Goal: Task Accomplishment & Management: Complete application form

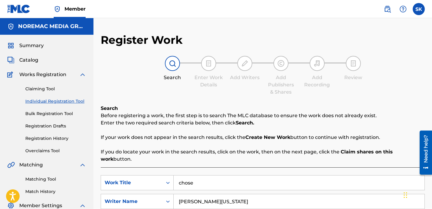
click at [31, 62] on span "Catalog" at bounding box center [28, 59] width 19 height 7
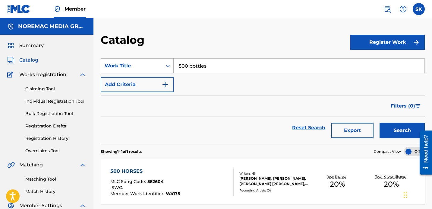
click at [149, 70] on div "Work Title" at bounding box center [132, 65] width 62 height 11
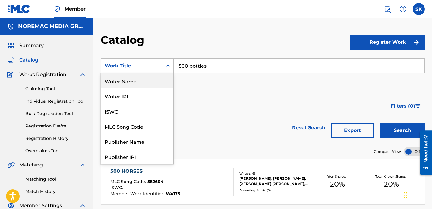
click at [133, 81] on div "Writer Name" at bounding box center [137, 80] width 72 height 15
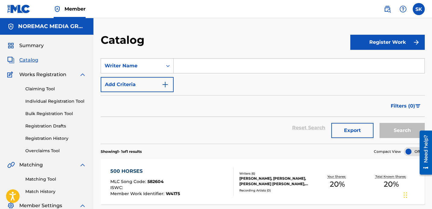
click at [201, 66] on input "Search Form" at bounding box center [299, 66] width 251 height 14
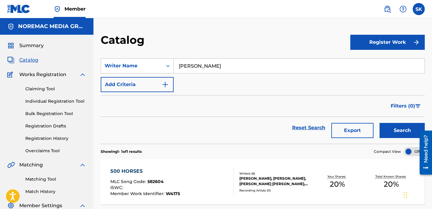
type input "[PERSON_NAME]"
click at [380, 123] on button "Search" at bounding box center [402, 130] width 45 height 15
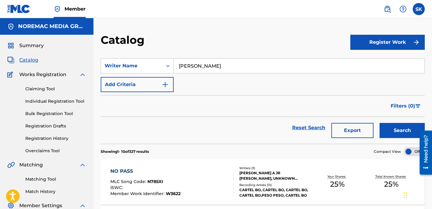
click at [217, 89] on div "SearchWithCriteriadb508471-ed55-44ec-92b5-b7333ebd0efd Writer Name [PERSON_NAME…" at bounding box center [263, 75] width 324 height 34
click at [366, 133] on button "Export" at bounding box center [353, 130] width 42 height 15
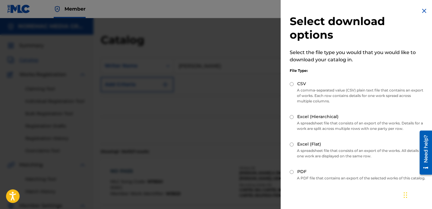
click at [298, 88] on p "A comma-separated value (CSV) plain text file that contains an export of works.…" at bounding box center [358, 95] width 136 height 16
click at [300, 86] on label "CSV" at bounding box center [301, 84] width 9 height 6
click at [294, 86] on input "CSV" at bounding box center [292, 84] width 4 height 4
radio input "true"
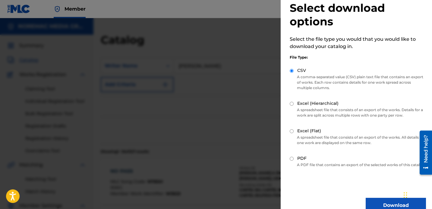
scroll to position [30, 0]
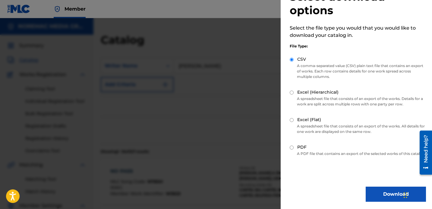
click at [390, 191] on button "Download" at bounding box center [396, 193] width 60 height 15
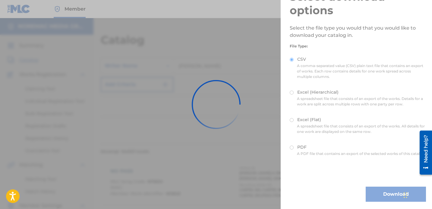
scroll to position [0, 0]
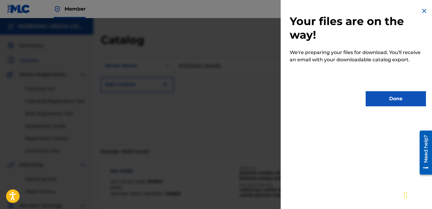
click at [397, 102] on button "Done" at bounding box center [396, 98] width 60 height 15
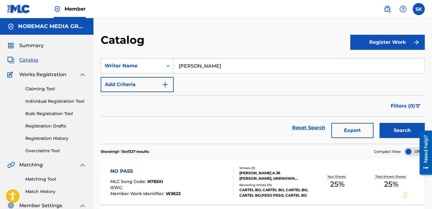
click at [256, 52] on section "SearchWithCriteriadb508471-ed55-44ec-92b5-b7333ebd0efd Writer Name [PERSON_NAME…" at bounding box center [263, 97] width 324 height 93
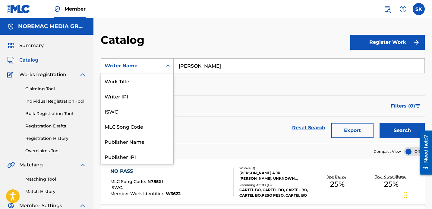
click at [167, 65] on icon "Search Form" at bounding box center [168, 66] width 4 height 2
click at [151, 77] on div "Work Title" at bounding box center [137, 80] width 72 height 15
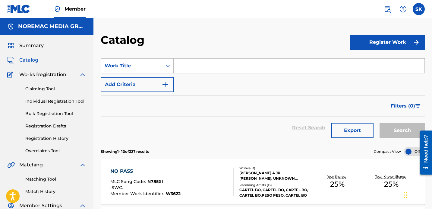
click at [197, 64] on input "Search Form" at bounding box center [299, 66] width 251 height 14
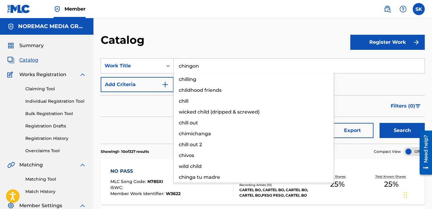
click at [380, 123] on button "Search" at bounding box center [402, 130] width 45 height 15
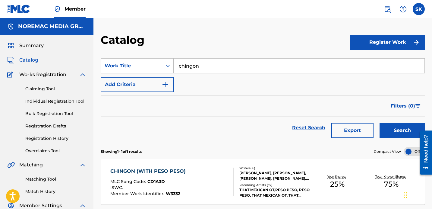
click at [380, 123] on button "Search" at bounding box center [402, 130] width 45 height 15
click at [205, 64] on input "chingon" at bounding box center [299, 66] width 251 height 14
click at [380, 123] on button "Search" at bounding box center [402, 130] width 45 height 15
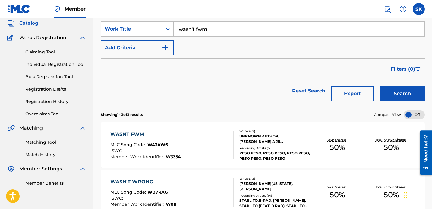
scroll to position [36, 0]
click at [206, 30] on input "wasn't fwm" at bounding box center [299, 29] width 251 height 14
click at [380, 86] on button "Search" at bounding box center [402, 93] width 45 height 15
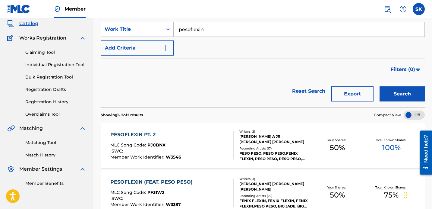
click at [380, 86] on button "Search" at bounding box center [402, 93] width 45 height 15
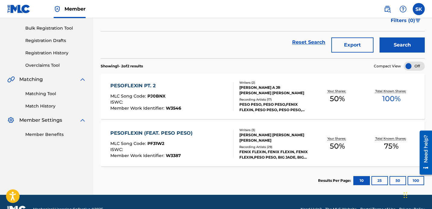
scroll to position [0, 0]
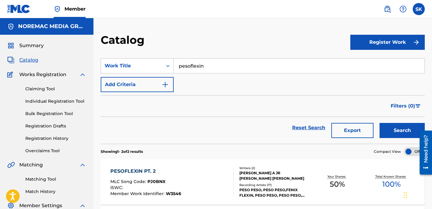
click at [197, 67] on input "pesoflexin" at bounding box center [299, 66] width 251 height 14
click at [205, 81] on strong "and" at bounding box center [203, 79] width 10 height 6
click at [380, 123] on button "Search" at bounding box center [402, 130] width 45 height 15
click at [197, 69] on input "drippin and splashin" at bounding box center [299, 66] width 251 height 14
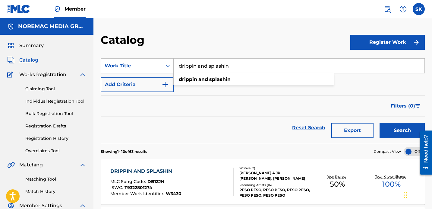
click at [197, 69] on input "drippin and splashin" at bounding box center [299, 66] width 251 height 14
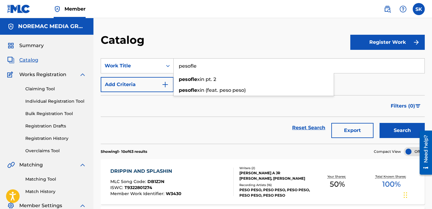
click at [380, 123] on button "Search" at bounding box center [402, 130] width 45 height 15
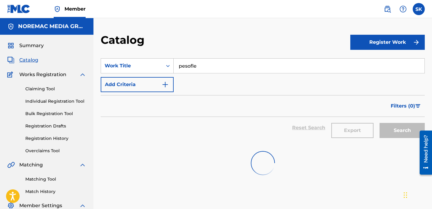
click at [380, 123] on button "Search" at bounding box center [402, 130] width 45 height 15
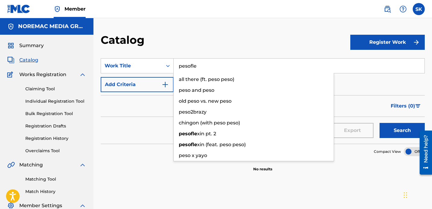
click at [215, 67] on input "pesofle" at bounding box center [299, 66] width 251 height 14
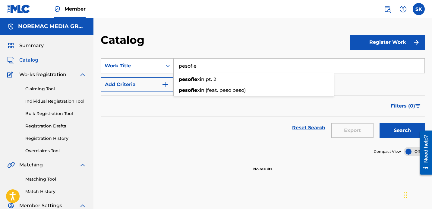
click at [215, 67] on input "pesofle" at bounding box center [299, 66] width 251 height 14
type input "[PERSON_NAME]"
click at [380, 123] on button "Search" at bounding box center [402, 130] width 45 height 15
click at [46, 100] on link "Individual Registration Tool" at bounding box center [55, 101] width 61 height 6
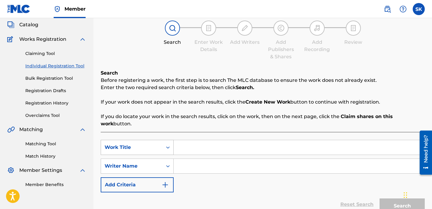
scroll to position [56, 0]
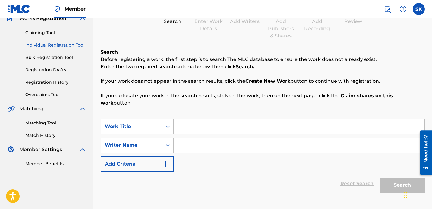
click at [194, 119] on input "Search Form" at bounding box center [299, 126] width 251 height 14
type input "[PERSON_NAME]"
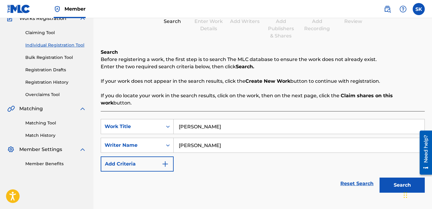
type input "[PERSON_NAME]"
click at [380, 177] on button "Search" at bounding box center [402, 184] width 45 height 15
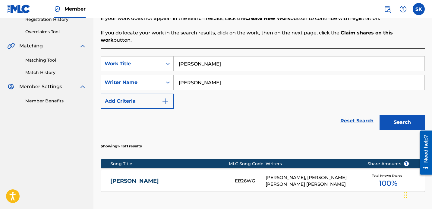
scroll to position [157, 0]
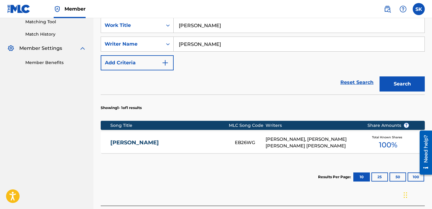
click at [242, 132] on div "[PERSON_NAME] EB26WG [PERSON_NAME], [PERSON_NAME] [PERSON_NAME] [PERSON_NAME] T…" at bounding box center [263, 142] width 324 height 21
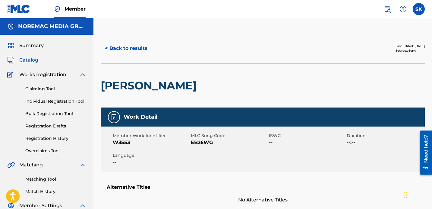
click at [202, 141] on span "EB26WG" at bounding box center [229, 142] width 77 height 7
copy span "EB26WG"
click at [33, 56] on div "Summary Catalog Works Registration Claiming Tool Individual Registration Tool B…" at bounding box center [47, 132] width 94 height 195
click at [31, 62] on span "Catalog" at bounding box center [28, 59] width 19 height 7
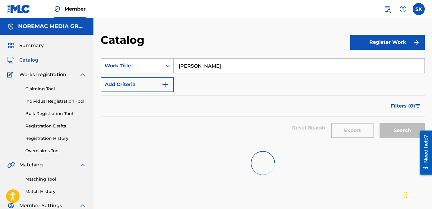
click at [176, 66] on input "[PERSON_NAME]" at bounding box center [299, 66] width 251 height 14
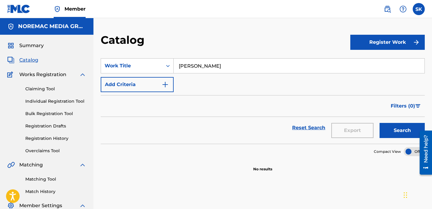
click at [176, 66] on input "[PERSON_NAME]" at bounding box center [299, 66] width 251 height 14
click at [380, 123] on button "Search" at bounding box center [402, 130] width 45 height 15
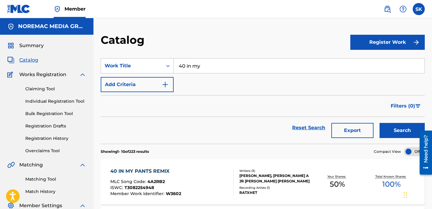
click at [210, 63] on input "40 in my" at bounding box center [299, 66] width 251 height 14
click at [380, 123] on button "Search" at bounding box center [402, 130] width 45 height 15
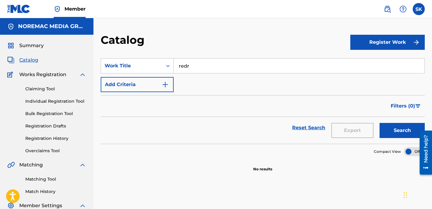
click at [380, 123] on button "Search" at bounding box center [402, 130] width 45 height 15
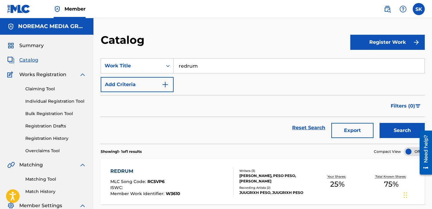
click at [380, 123] on button "Search" at bounding box center [402, 130] width 45 height 15
click at [190, 66] on input "redrum" at bounding box center [299, 66] width 251 height 14
click at [380, 123] on button "Search" at bounding box center [402, 130] width 45 height 15
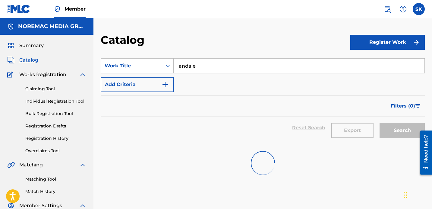
click at [380, 123] on button "Search" at bounding box center [402, 130] width 45 height 15
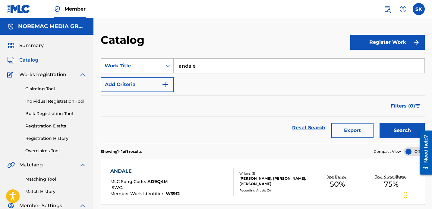
click at [214, 68] on input "andale" at bounding box center [299, 66] width 251 height 14
type input "dirty"
click at [380, 123] on button "Search" at bounding box center [402, 130] width 45 height 15
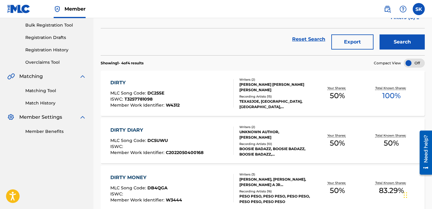
scroll to position [89, 0]
click at [229, 98] on div at bounding box center [231, 93] width 5 height 28
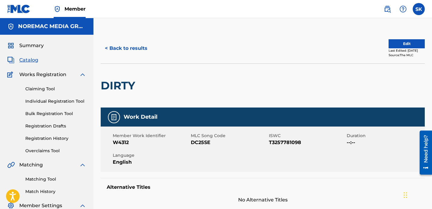
click at [216, 89] on div "DIRTY" at bounding box center [263, 85] width 324 height 44
click at [418, 41] on button "Edit" at bounding box center [407, 43] width 36 height 9
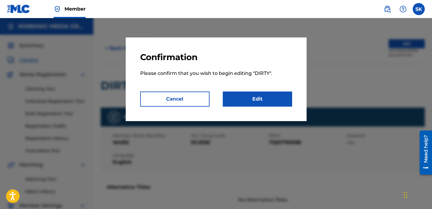
click at [286, 96] on link "Edit" at bounding box center [257, 98] width 69 height 15
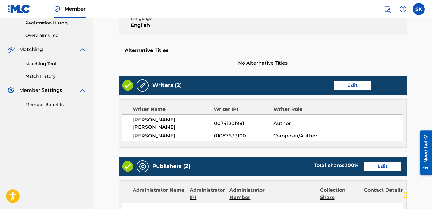
scroll to position [119, 0]
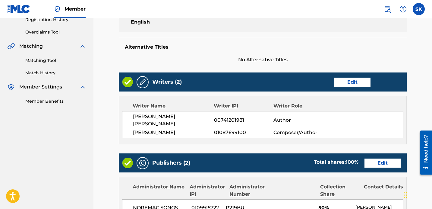
click at [350, 83] on link "Edit" at bounding box center [353, 82] width 36 height 9
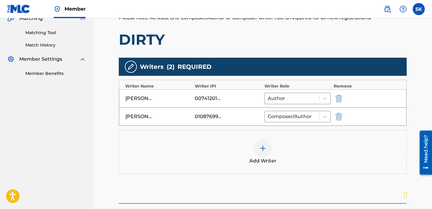
scroll to position [148, 0]
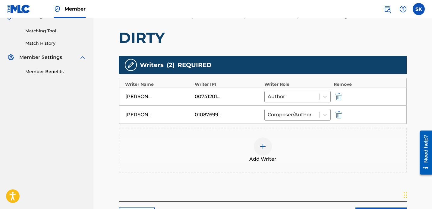
click at [265, 153] on div at bounding box center [263, 146] width 18 height 18
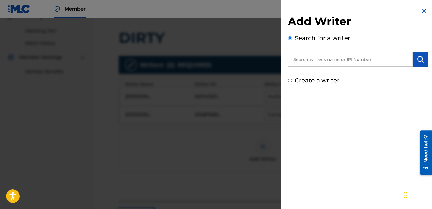
click at [325, 63] on input "text" at bounding box center [350, 59] width 125 height 15
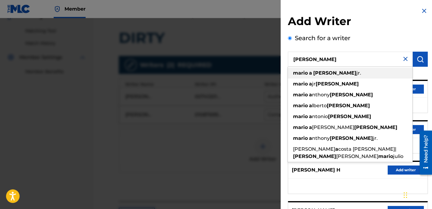
click at [357, 74] on span "jr." at bounding box center [359, 73] width 5 height 6
type input "[PERSON_NAME]"
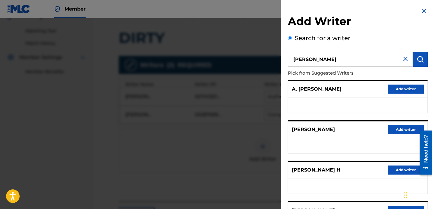
click at [431, 55] on div "Add Writer Search for a writer [PERSON_NAME] Pick from Suggested Writers A. [PE…" at bounding box center [358, 156] width 154 height 313
click at [426, 57] on div "Add Writer Search for a writer [PERSON_NAME] Pick from Suggested Writers A. [PE…" at bounding box center [358, 156] width 154 height 313
click at [419, 60] on img "submit" at bounding box center [420, 59] width 7 height 7
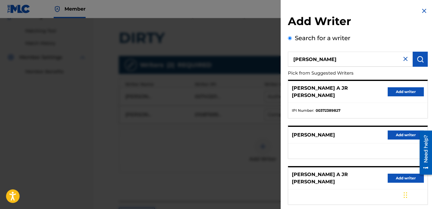
click at [396, 88] on button "Add writer" at bounding box center [406, 91] width 36 height 9
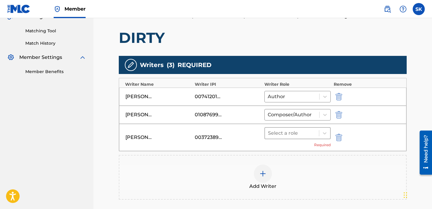
click at [303, 136] on div at bounding box center [292, 133] width 48 height 8
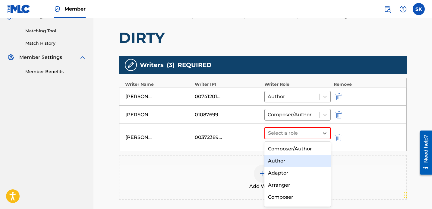
click at [295, 161] on div "Author" at bounding box center [298, 161] width 66 height 12
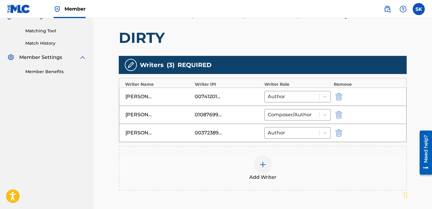
scroll to position [218, 0]
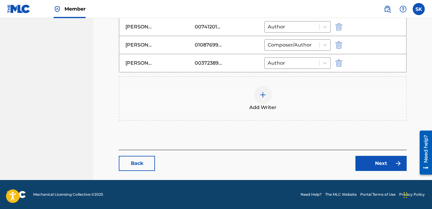
click at [385, 163] on link "Next" at bounding box center [381, 163] width 51 height 15
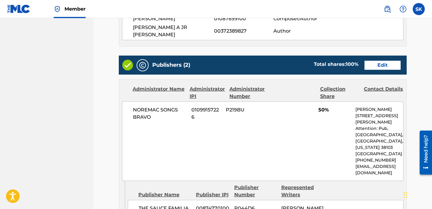
scroll to position [253, 0]
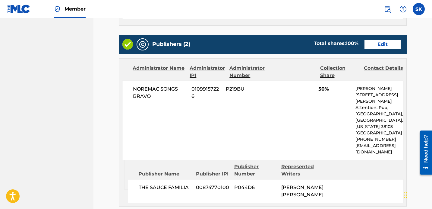
click at [387, 40] on link "Edit" at bounding box center [383, 44] width 36 height 9
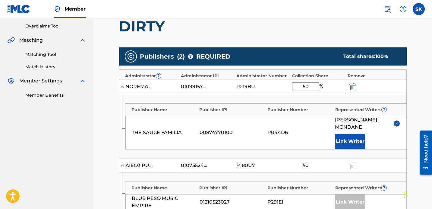
scroll to position [128, 0]
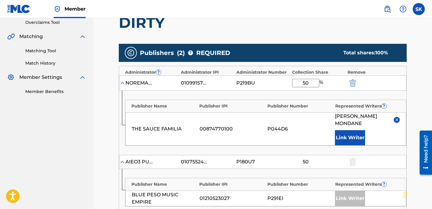
click at [356, 137] on button "Link Writer" at bounding box center [350, 137] width 30 height 15
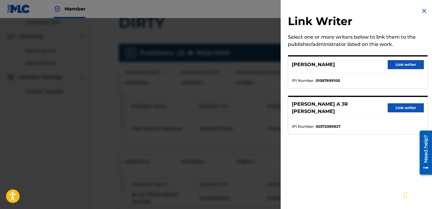
click at [392, 105] on button "Link writer" at bounding box center [406, 107] width 36 height 9
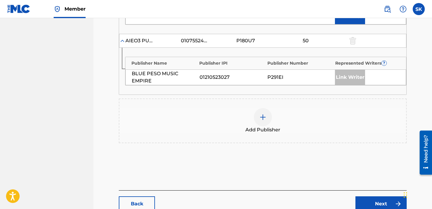
scroll to position [307, 0]
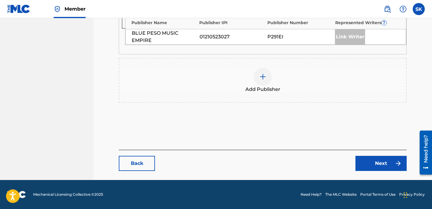
click at [376, 166] on link "Next" at bounding box center [381, 163] width 51 height 15
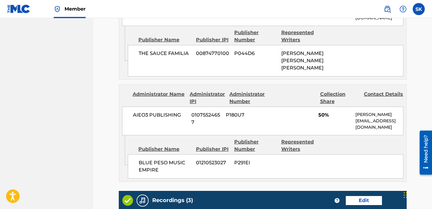
scroll to position [511, 0]
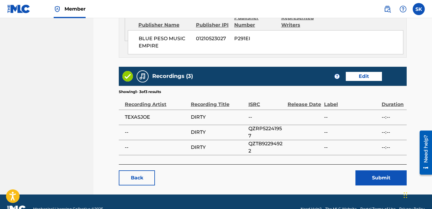
click at [371, 170] on button "Submit" at bounding box center [381, 177] width 51 height 15
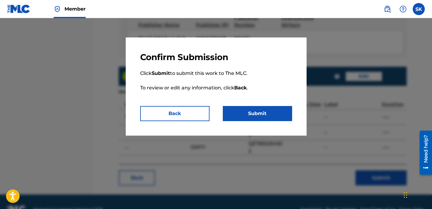
click at [283, 117] on button "Submit" at bounding box center [257, 113] width 69 height 15
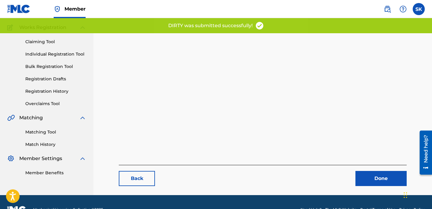
scroll to position [62, 0]
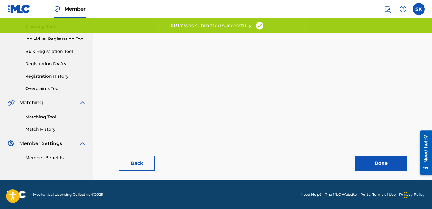
click at [366, 160] on link "Done" at bounding box center [381, 163] width 51 height 15
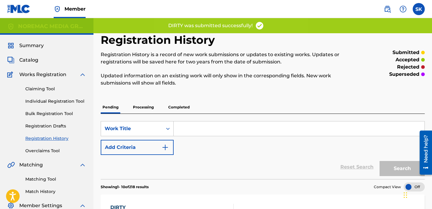
click at [21, 59] on span "Catalog" at bounding box center [28, 59] width 19 height 7
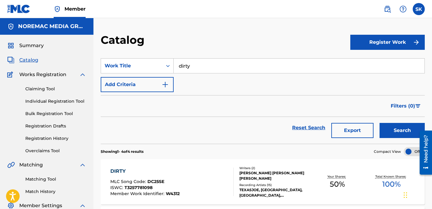
click at [215, 67] on input "dirty" at bounding box center [299, 66] width 251 height 14
click at [214, 67] on input "dirty" at bounding box center [299, 66] width 251 height 14
click at [380, 123] on button "Search" at bounding box center [402, 130] width 45 height 15
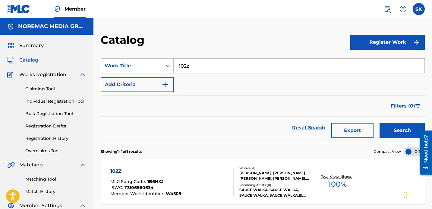
click at [380, 123] on button "Search" at bounding box center [402, 130] width 45 height 15
click at [219, 62] on input "102z" at bounding box center [299, 66] width 251 height 14
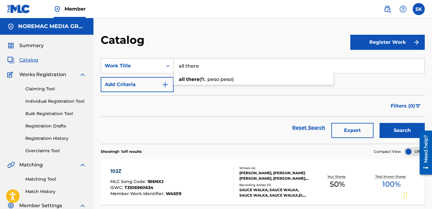
click at [380, 123] on button "Search" at bounding box center [402, 130] width 45 height 15
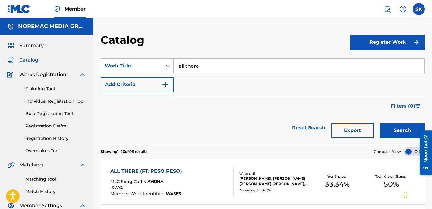
click at [214, 69] on input "all there" at bounding box center [299, 66] width 251 height 14
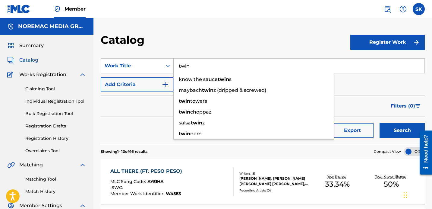
type input "twin"
click at [222, 54] on section "SearchWithCriteria0248ea23-caf9-4771-aa75-3c13e02082ec Work Title twin know the…" at bounding box center [263, 97] width 324 height 93
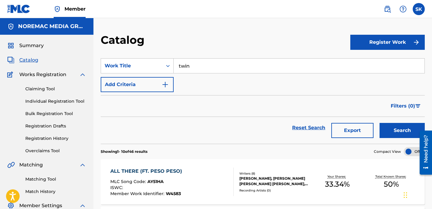
click at [390, 126] on button "Search" at bounding box center [402, 130] width 45 height 15
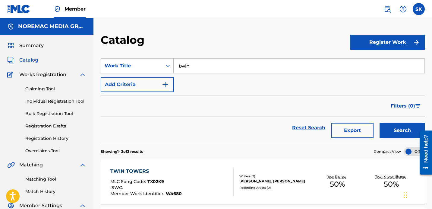
click at [209, 64] on input "twin" at bounding box center [299, 66] width 251 height 14
click at [208, 65] on input "twin" at bounding box center [299, 66] width 251 height 14
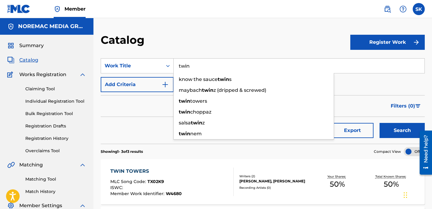
click at [208, 65] on input "twin" at bounding box center [299, 66] width 251 height 14
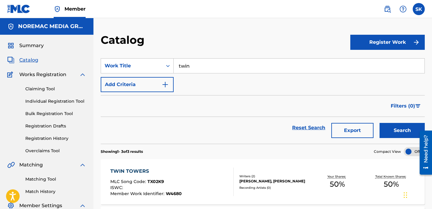
click at [55, 103] on link "Individual Registration Tool" at bounding box center [55, 101] width 61 height 6
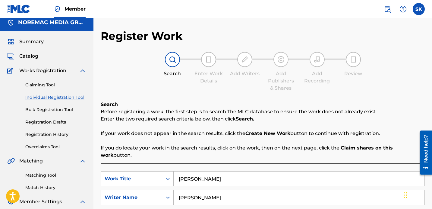
scroll to position [10, 0]
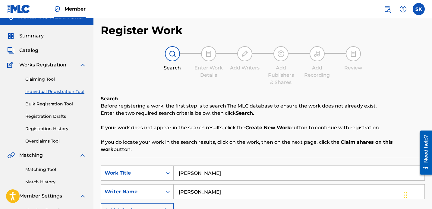
click at [201, 166] on input "[PERSON_NAME]" at bounding box center [299, 173] width 251 height 14
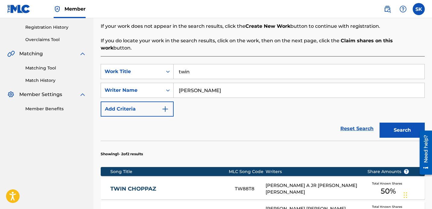
scroll to position [117, 0]
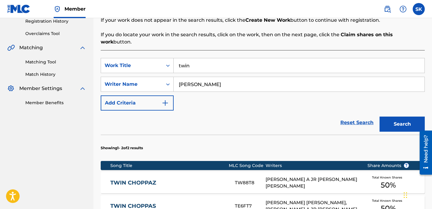
click at [393, 116] on button "Search" at bounding box center [402, 123] width 45 height 15
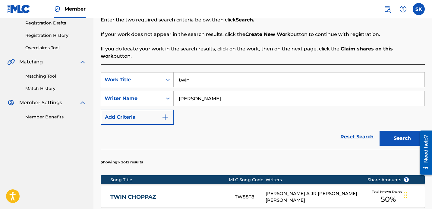
scroll to position [95, 0]
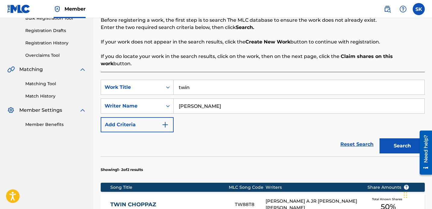
click at [226, 85] on input "twin" at bounding box center [299, 87] width 251 height 14
click at [380, 138] on button "Search" at bounding box center [402, 145] width 45 height 15
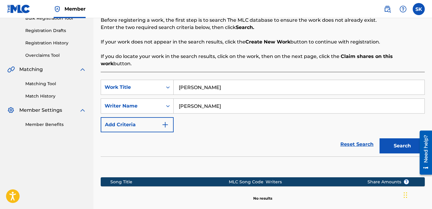
click at [226, 85] on input "[PERSON_NAME]" at bounding box center [299, 87] width 251 height 14
click at [387, 142] on button "Search" at bounding box center [402, 145] width 45 height 15
click at [270, 132] on div "Reset Search Search" at bounding box center [263, 144] width 324 height 24
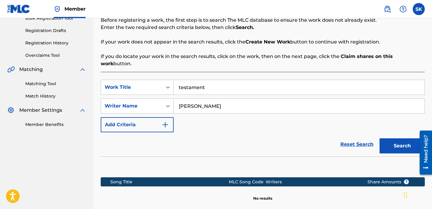
click at [221, 80] on input "testament" at bounding box center [299, 87] width 251 height 14
click at [380, 138] on button "Search" at bounding box center [402, 145] width 45 height 15
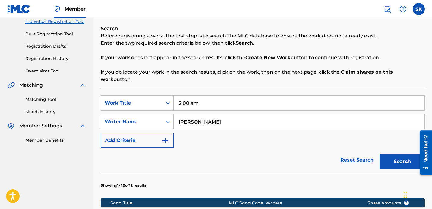
scroll to position [10, 0]
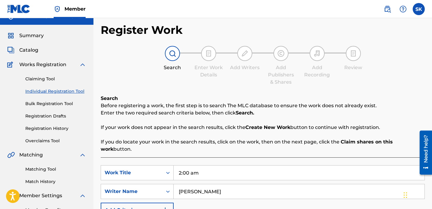
click at [198, 166] on input "2:00 am" at bounding box center [299, 172] width 251 height 14
type input "bread winners"
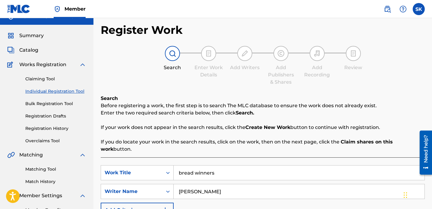
scroll to position [131, 0]
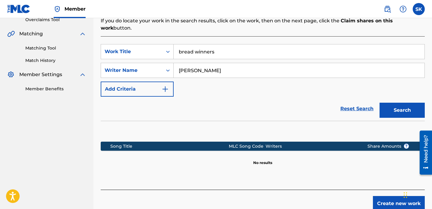
click at [399, 109] on button "Search" at bounding box center [402, 110] width 45 height 15
